Goal: Check status: Check status

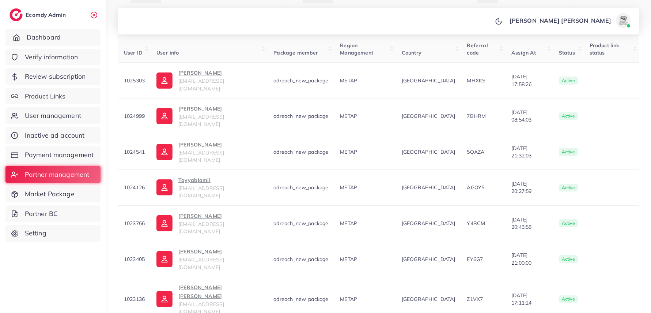
click at [45, 43] on link "Dashboard" at bounding box center [52, 37] width 95 height 17
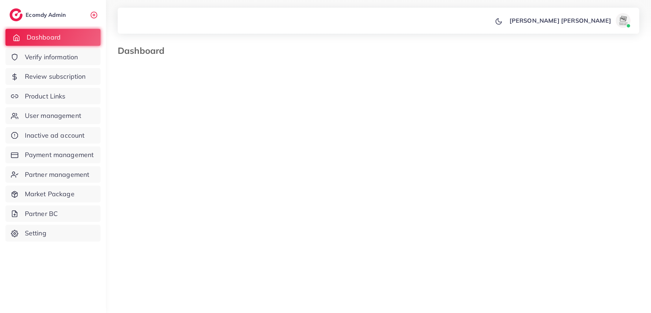
select select "*"
select select "****"
select select "*"
select select "****"
select select "*"
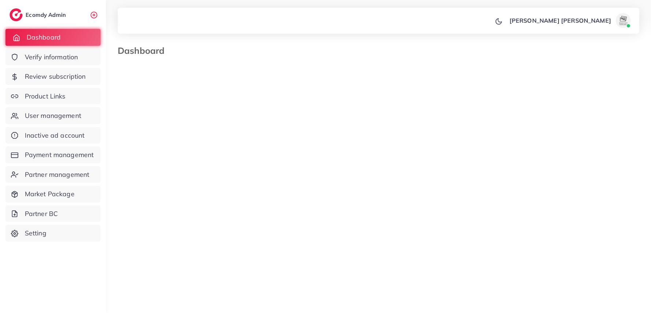
select select "****"
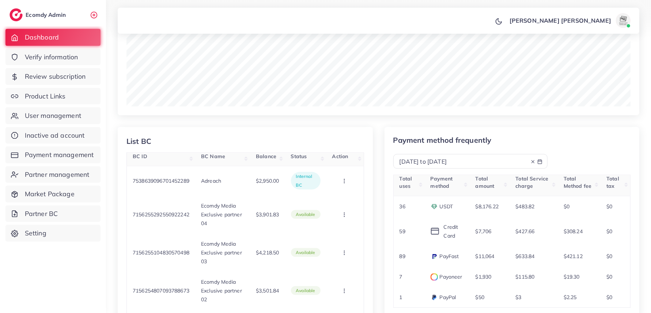
scroll to position [897, 0]
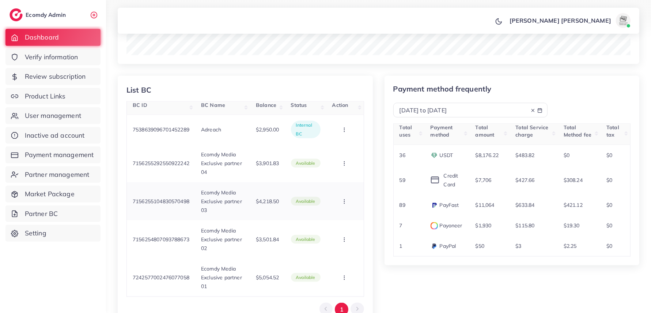
click at [281, 207] on td "$4,218.50" at bounding box center [267, 201] width 35 height 38
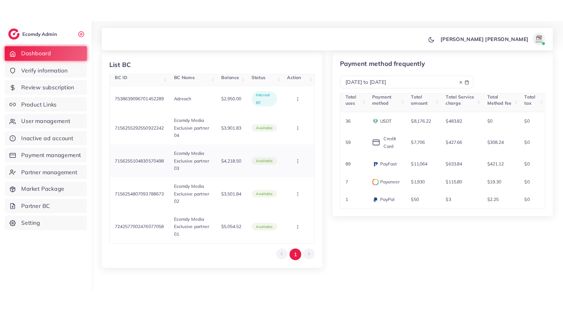
scroll to position [940, 0]
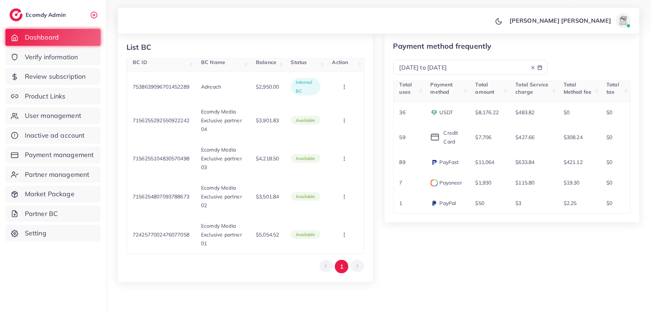
click at [439, 67] on span "[DATE] to [DATE]" at bounding box center [424, 67] width 48 height 7
select select "*"
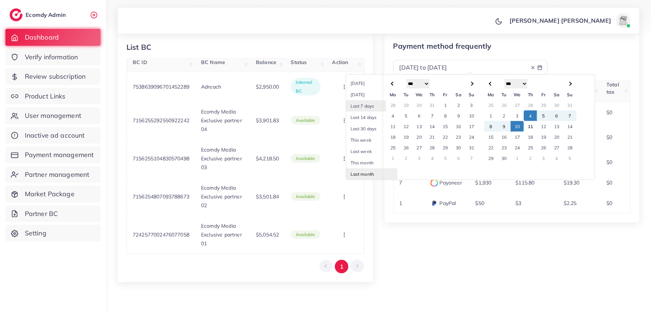
click at [356, 169] on li "Last month" at bounding box center [371, 173] width 51 height 11
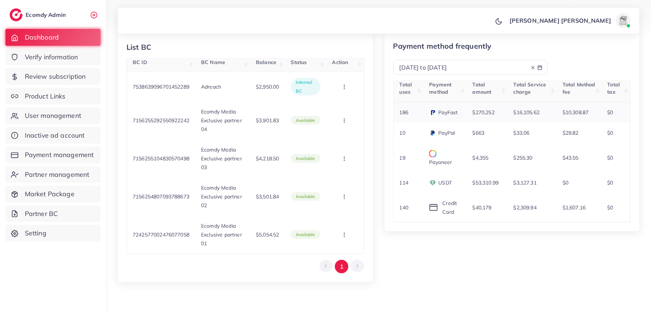
drag, startPoint x: 467, startPoint y: 109, endPoint x: 498, endPoint y: 110, distance: 31.1
click at [498, 110] on td "$270,252" at bounding box center [487, 112] width 41 height 21
drag, startPoint x: 492, startPoint y: 75, endPoint x: 493, endPoint y: 69, distance: 6.2
click at [493, 74] on div "Payment method frequently [DATE] to [DATE] Total uses Payment method Total amou…" at bounding box center [512, 132] width 255 height 198
click at [492, 68] on div "[DATE] to [DATE]" at bounding box center [471, 67] width 142 height 8
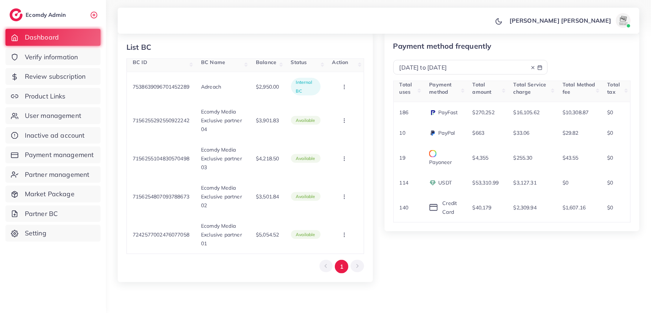
select select "*"
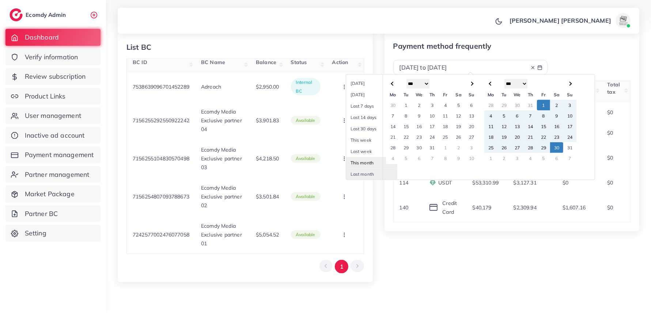
click at [369, 164] on li "This month" at bounding box center [371, 162] width 51 height 11
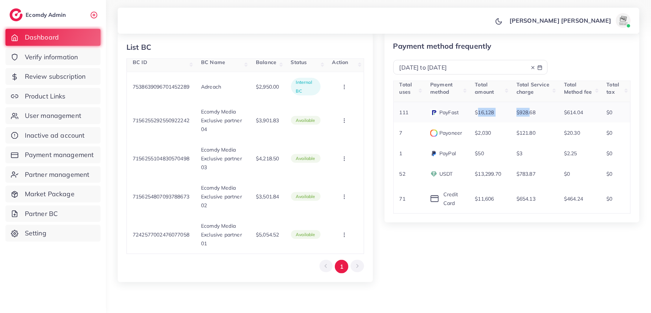
drag, startPoint x: 470, startPoint y: 110, endPoint x: 529, endPoint y: 110, distance: 59.6
click at [529, 110] on tr "111 PayFast $16,128 $928.68 $614.04 $0" at bounding box center [511, 112] width 237 height 21
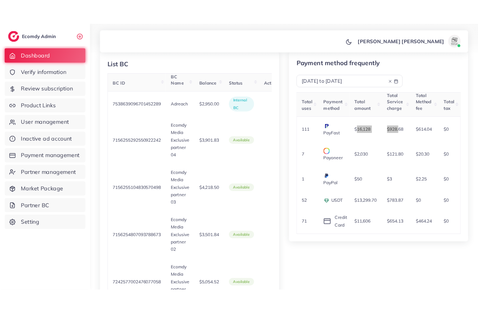
scroll to position [948, 0]
